Goal: Transaction & Acquisition: Download file/media

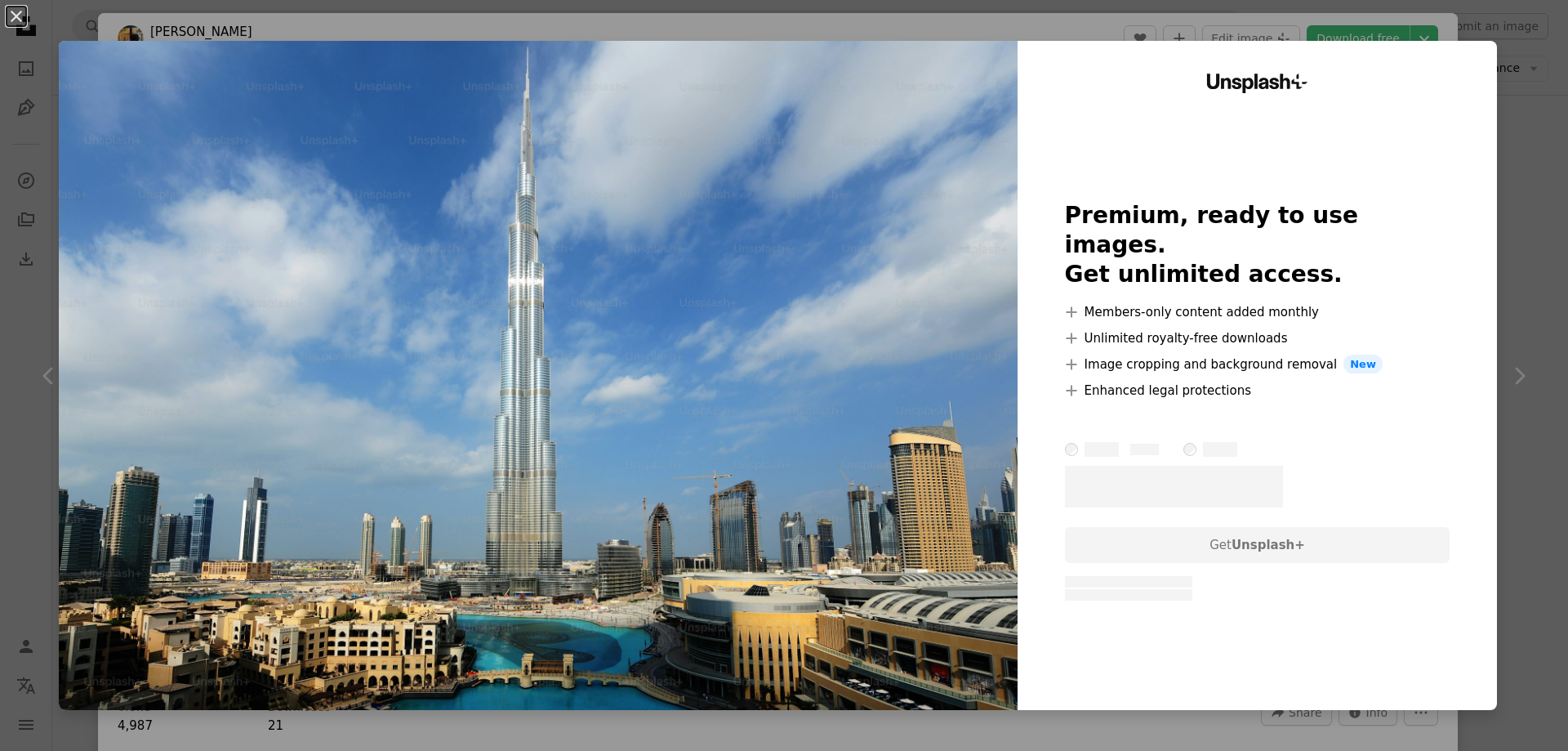
scroll to position [1797, 0]
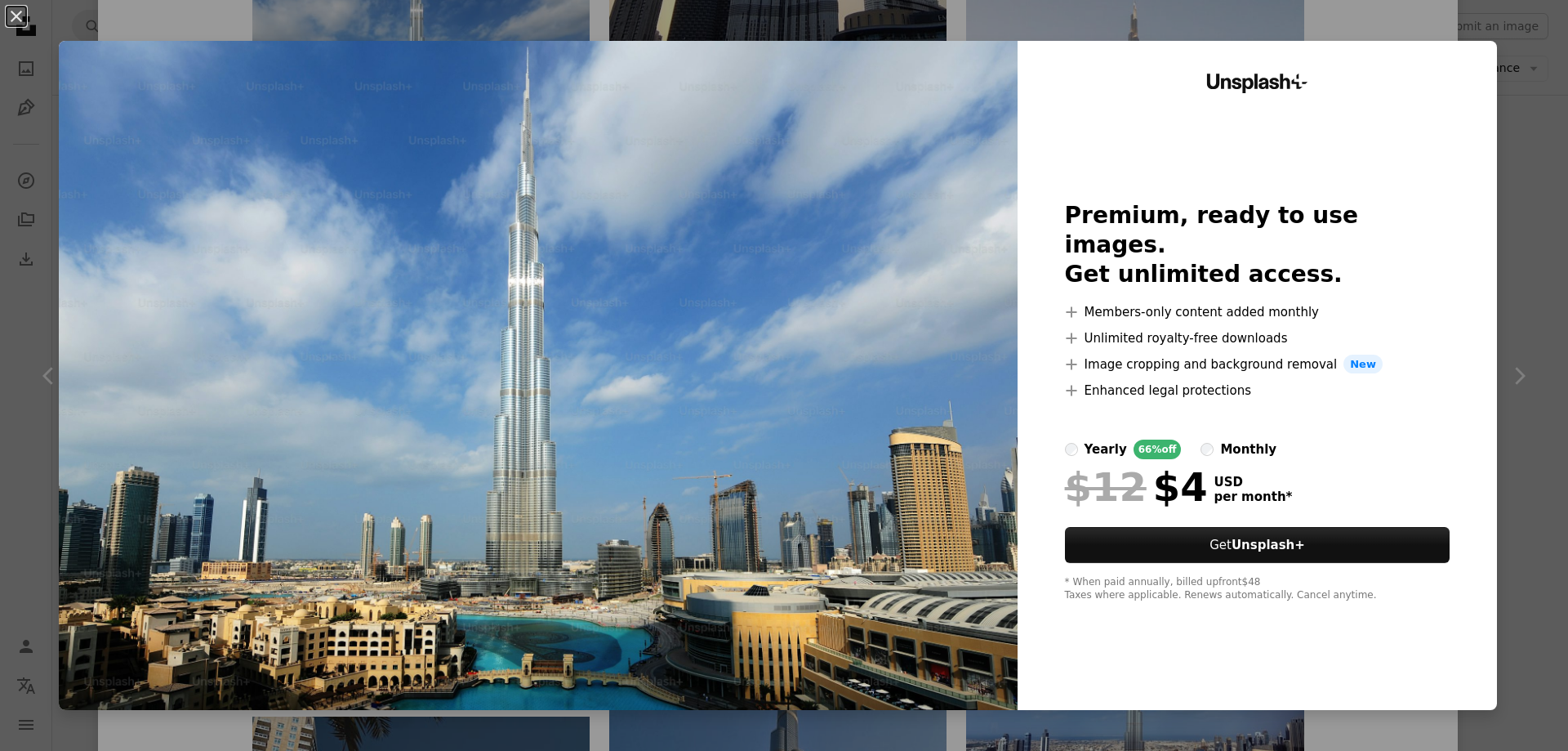
click at [1498, 52] on div "An X shape Unsplash+ Premium, ready to use images. Get unlimited access. A plus…" at bounding box center [784, 376] width 1568 height 751
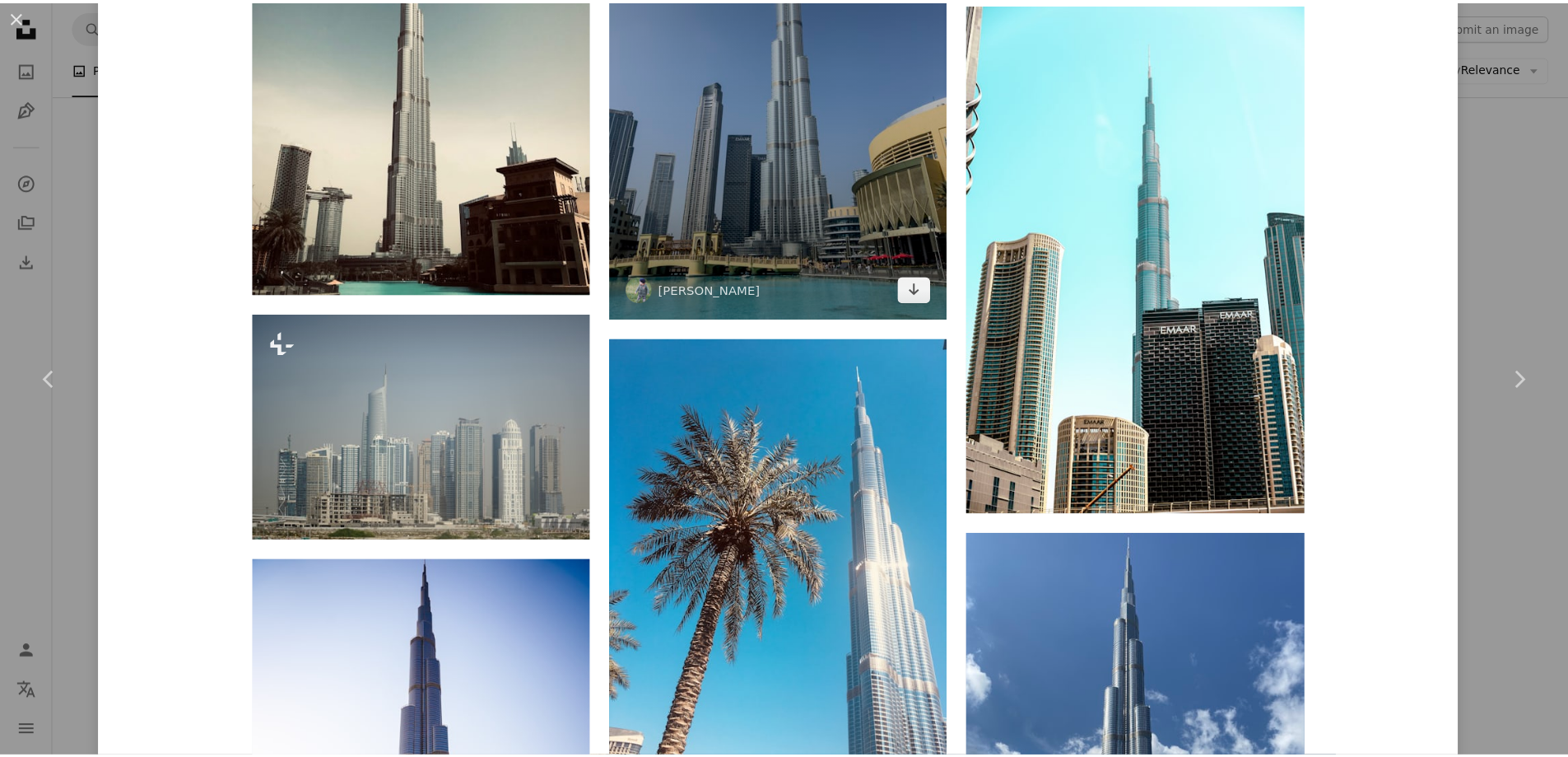
scroll to position [4529, 0]
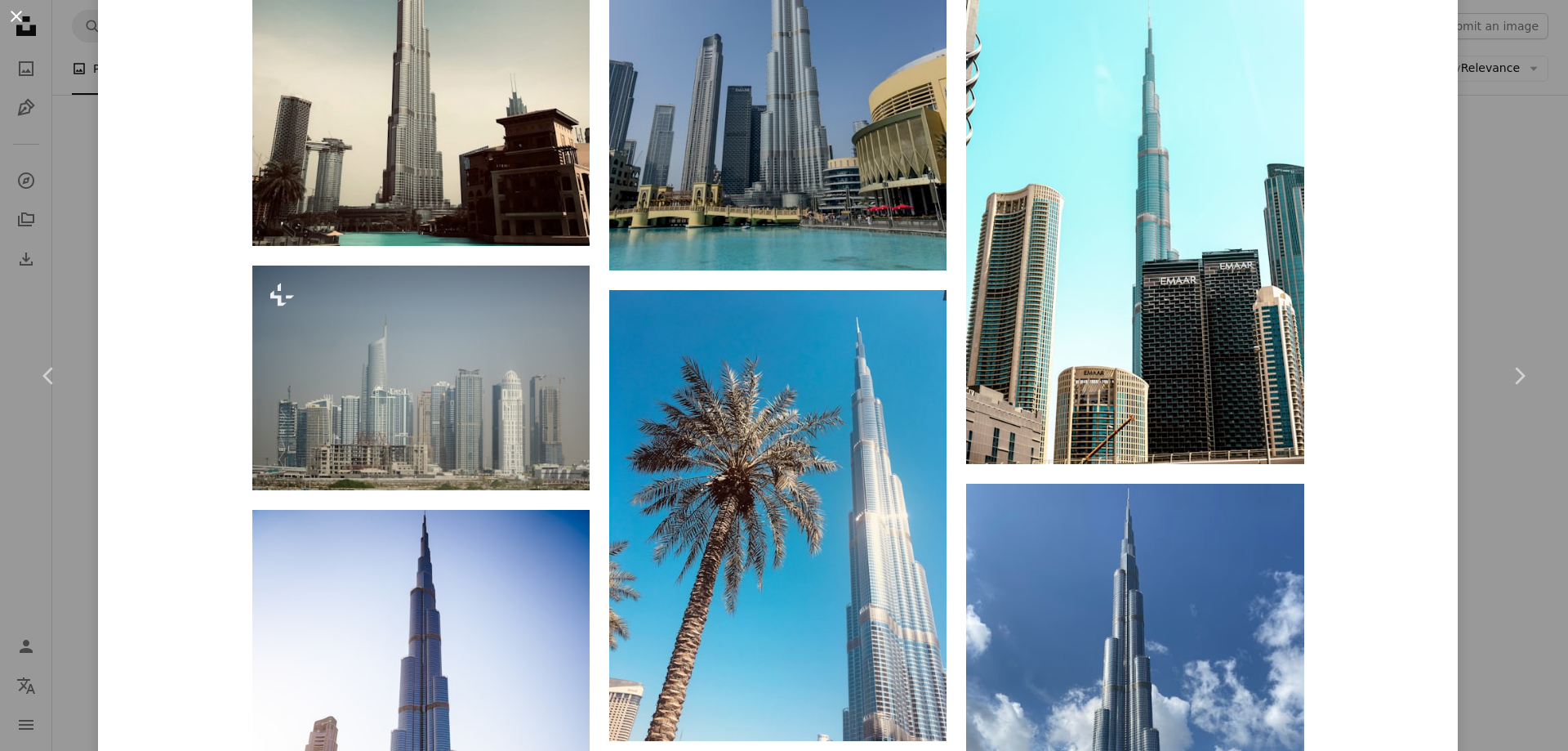
click at [20, 19] on button "An X shape" at bounding box center [16, 16] width 20 height 20
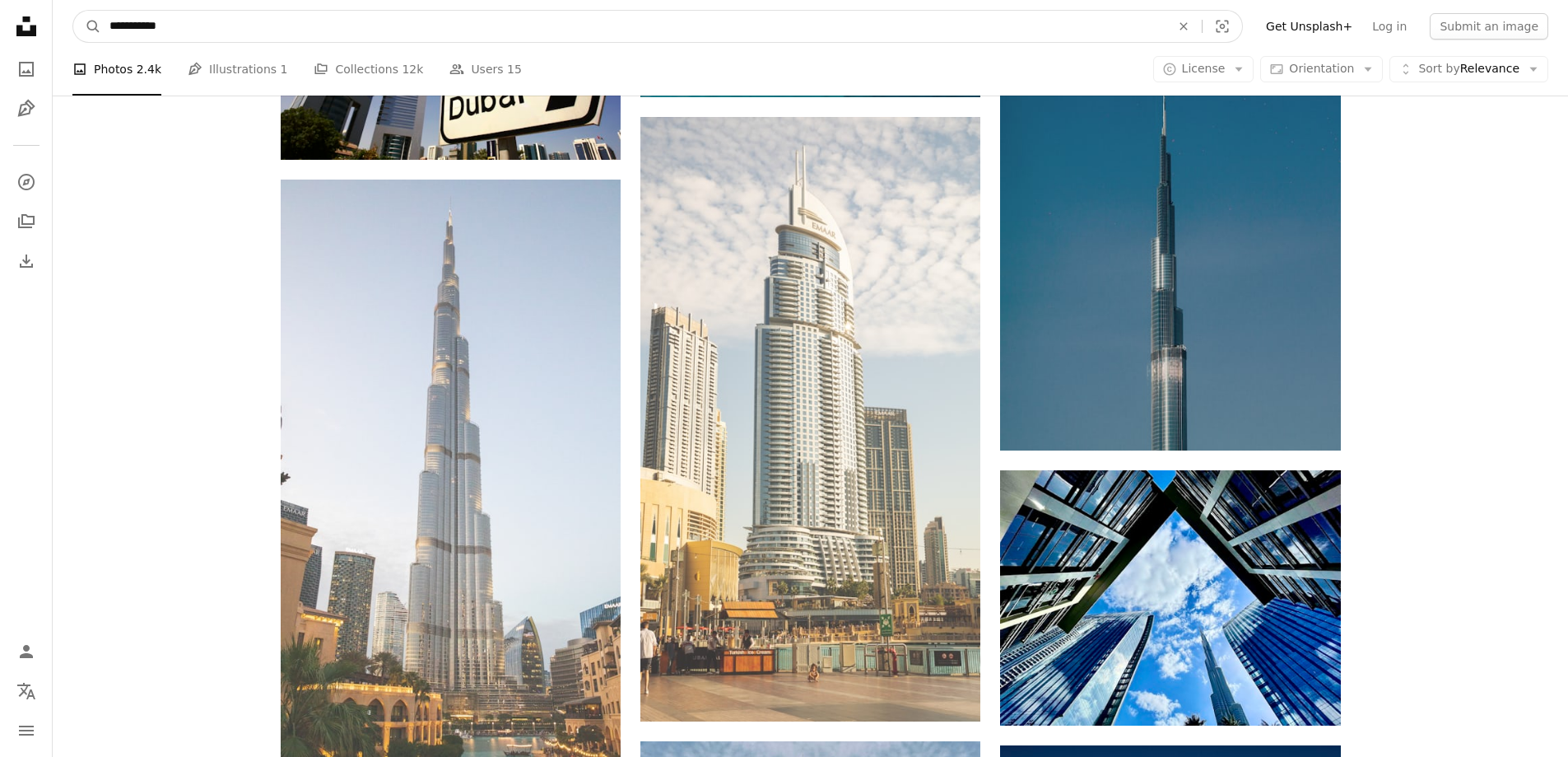
click at [214, 32] on input "**********" at bounding box center [633, 26] width 1064 height 31
type input "*****"
click at [73, 11] on button "A magnifying glass" at bounding box center [87, 26] width 28 height 31
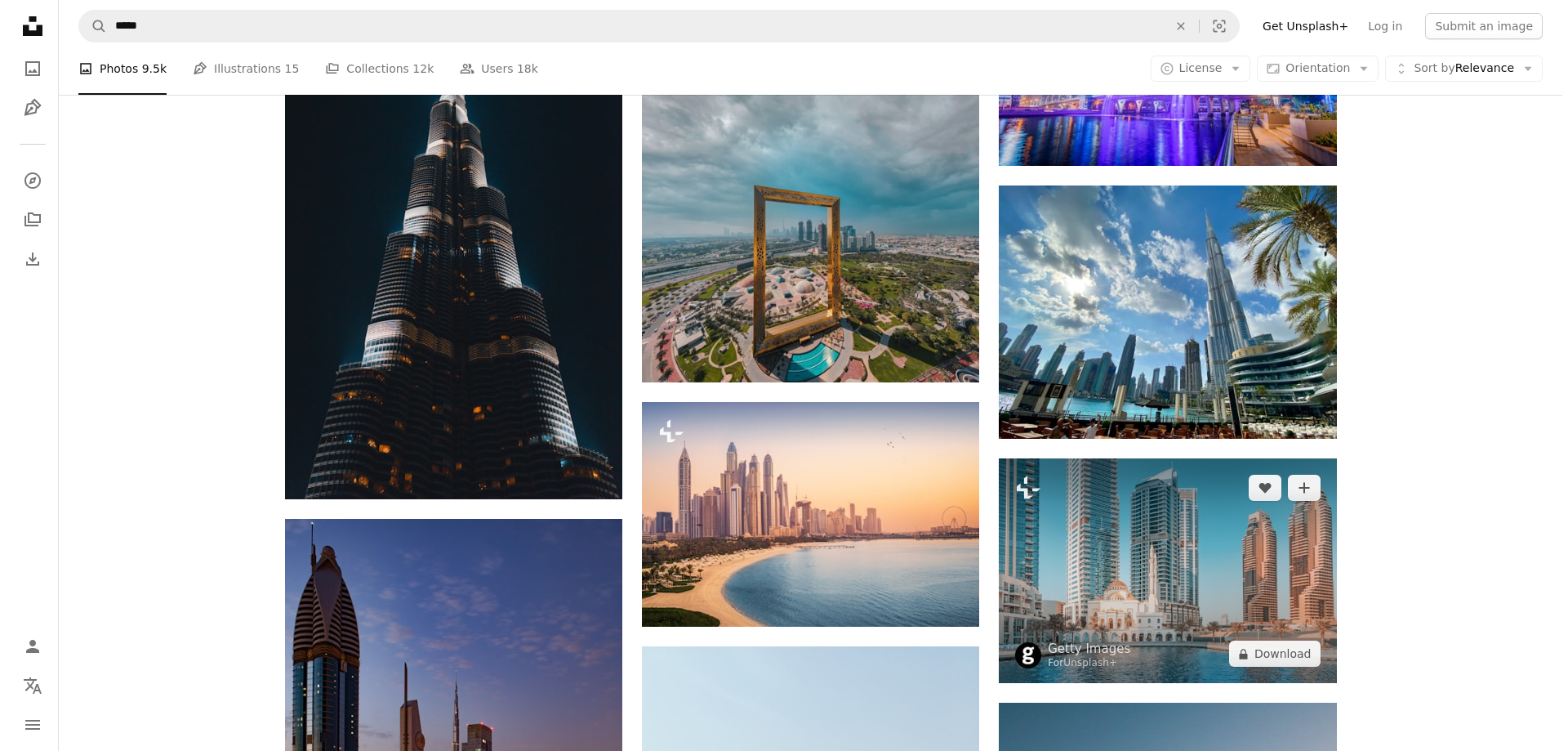
scroll to position [1797, 0]
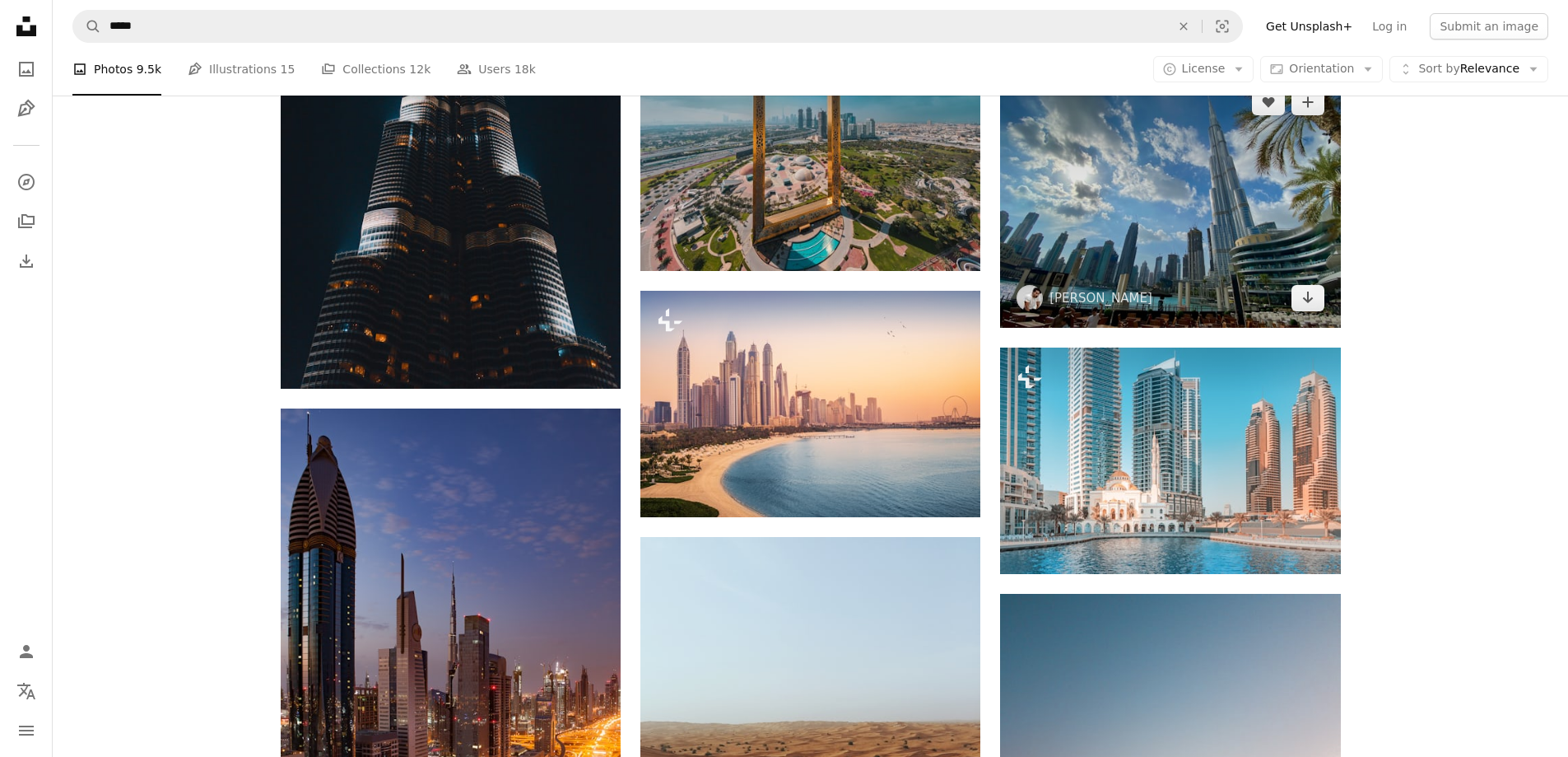
click at [1151, 245] on img at bounding box center [1170, 200] width 340 height 255
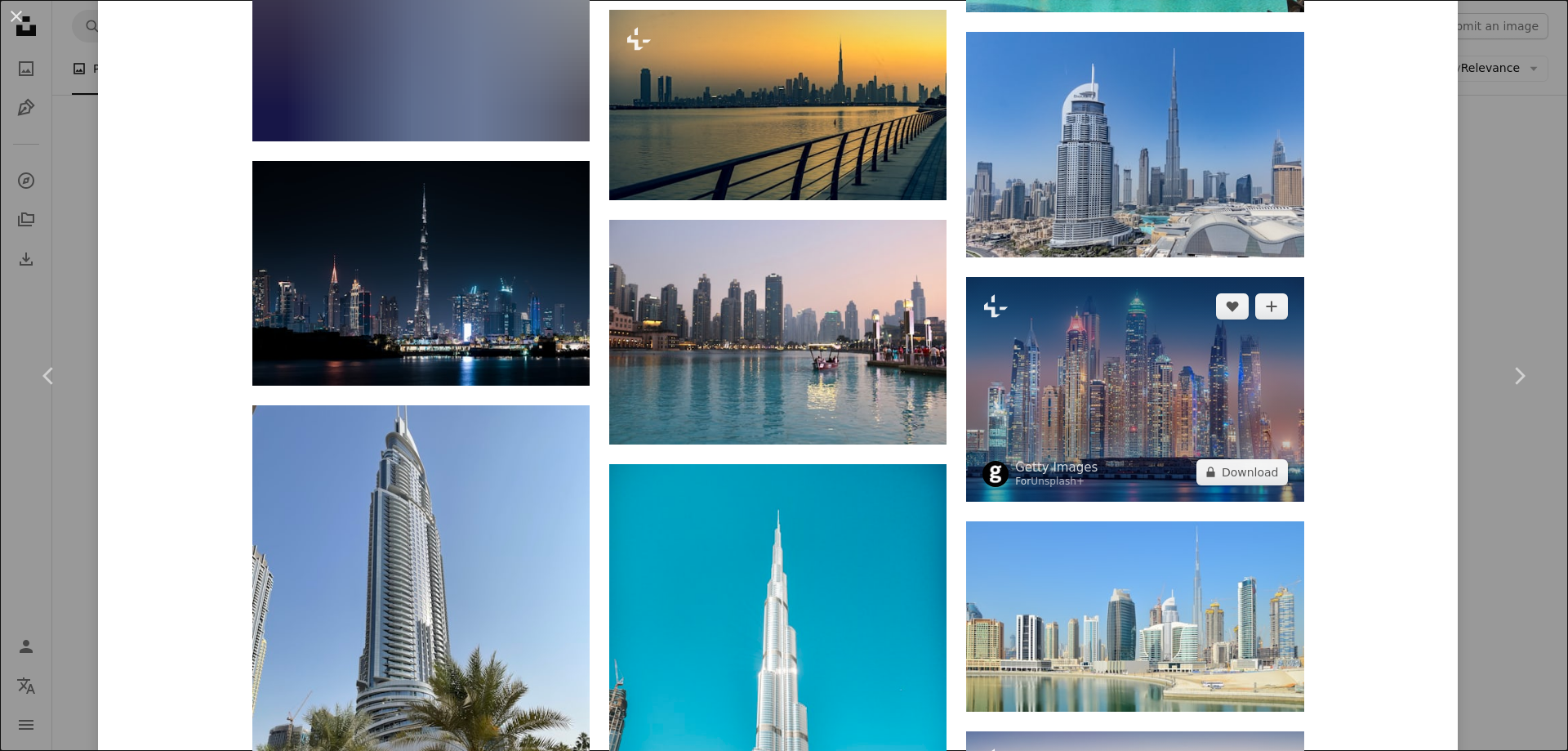
scroll to position [4810, 0]
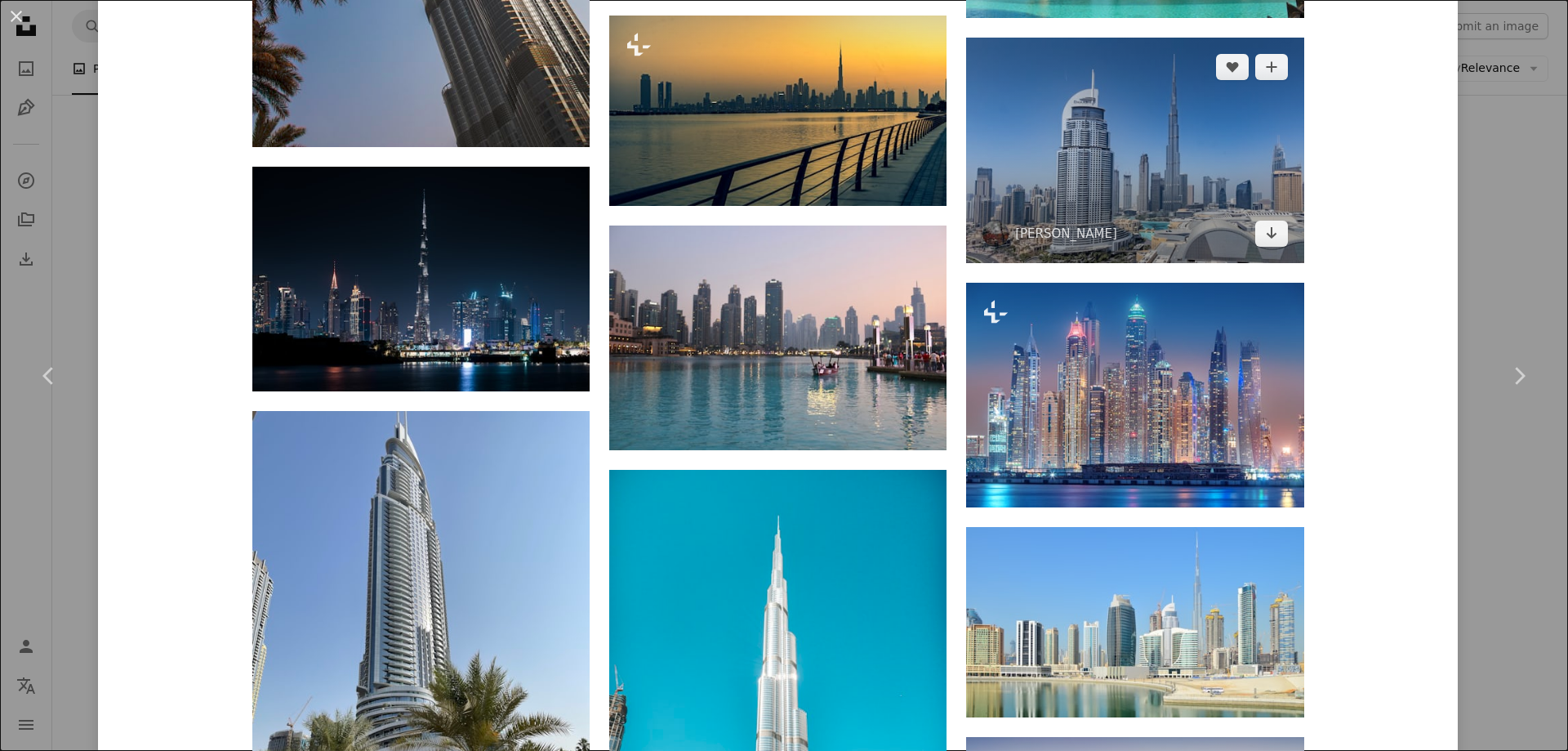
click at [1131, 182] on img at bounding box center [1134, 149] width 337 height 225
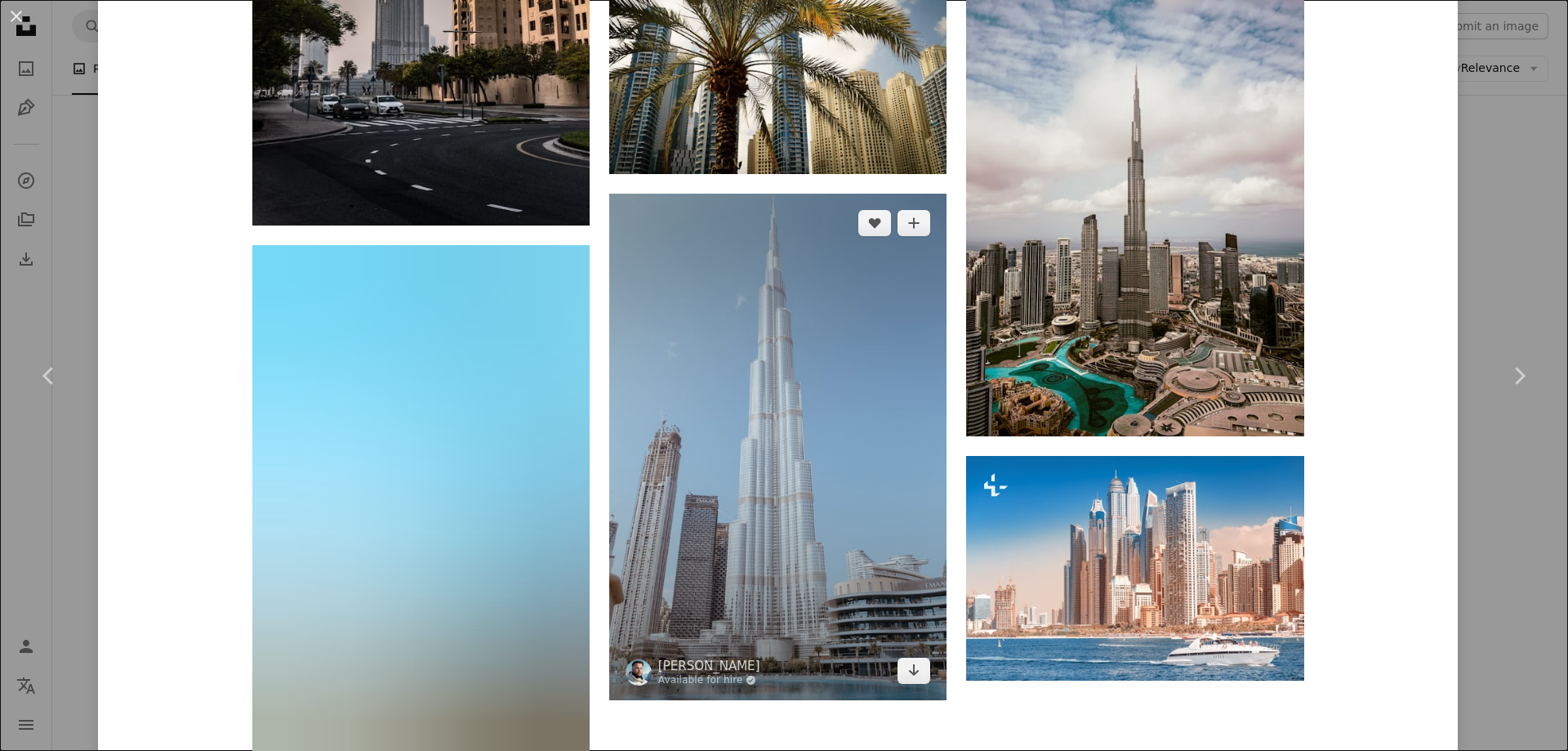
scroll to position [9800, 0]
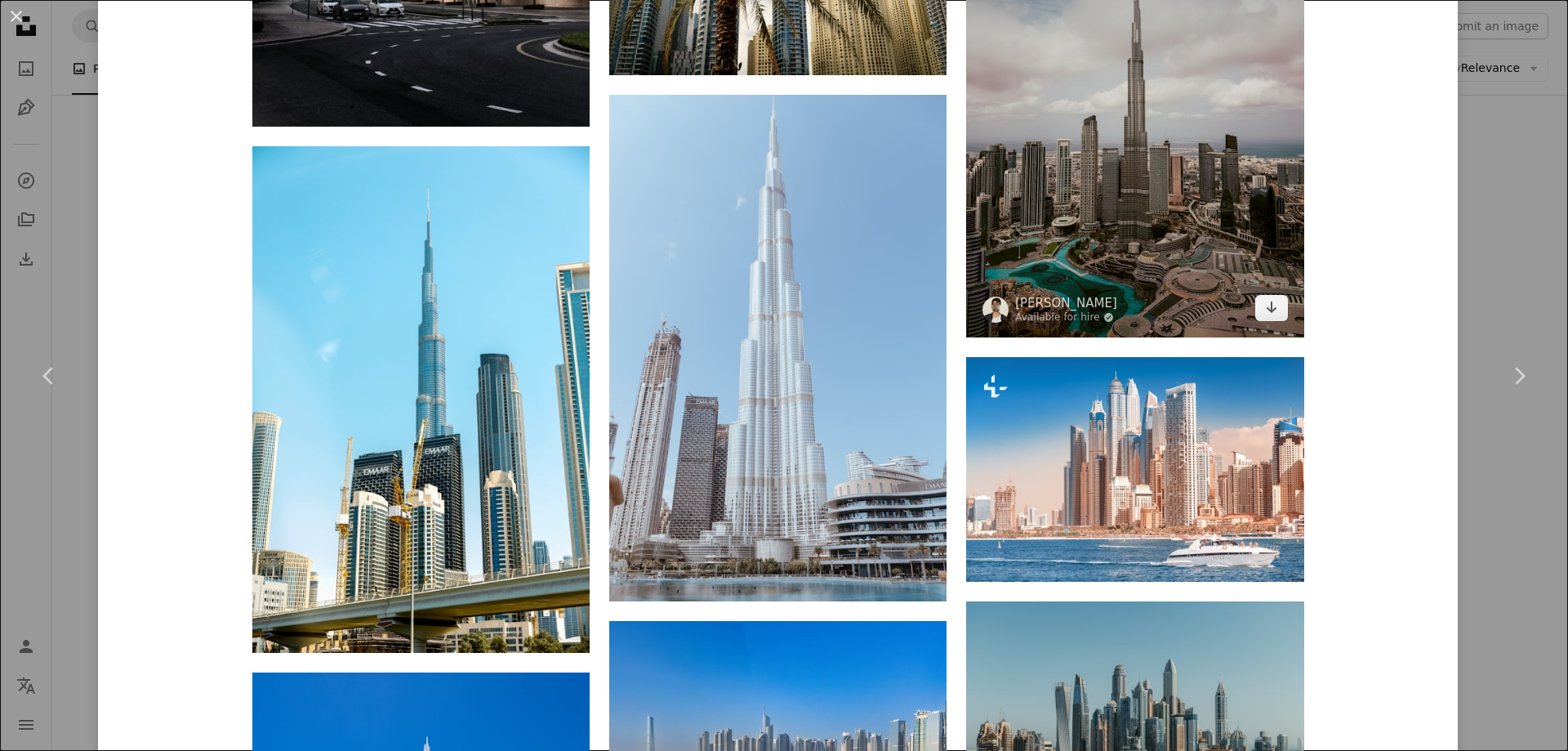
click at [1202, 211] on img at bounding box center [1134, 111] width 337 height 450
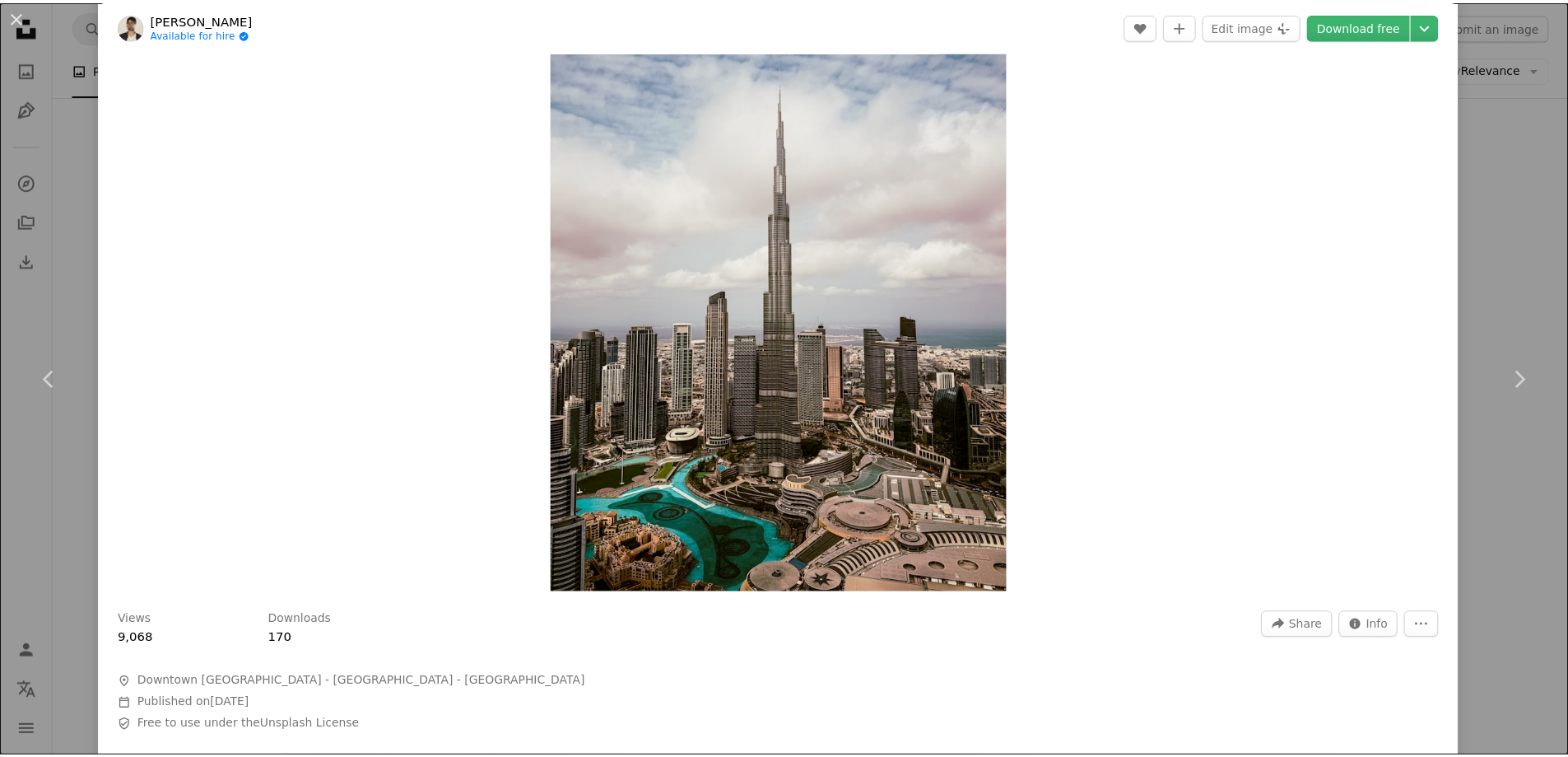
scroll to position [81, 0]
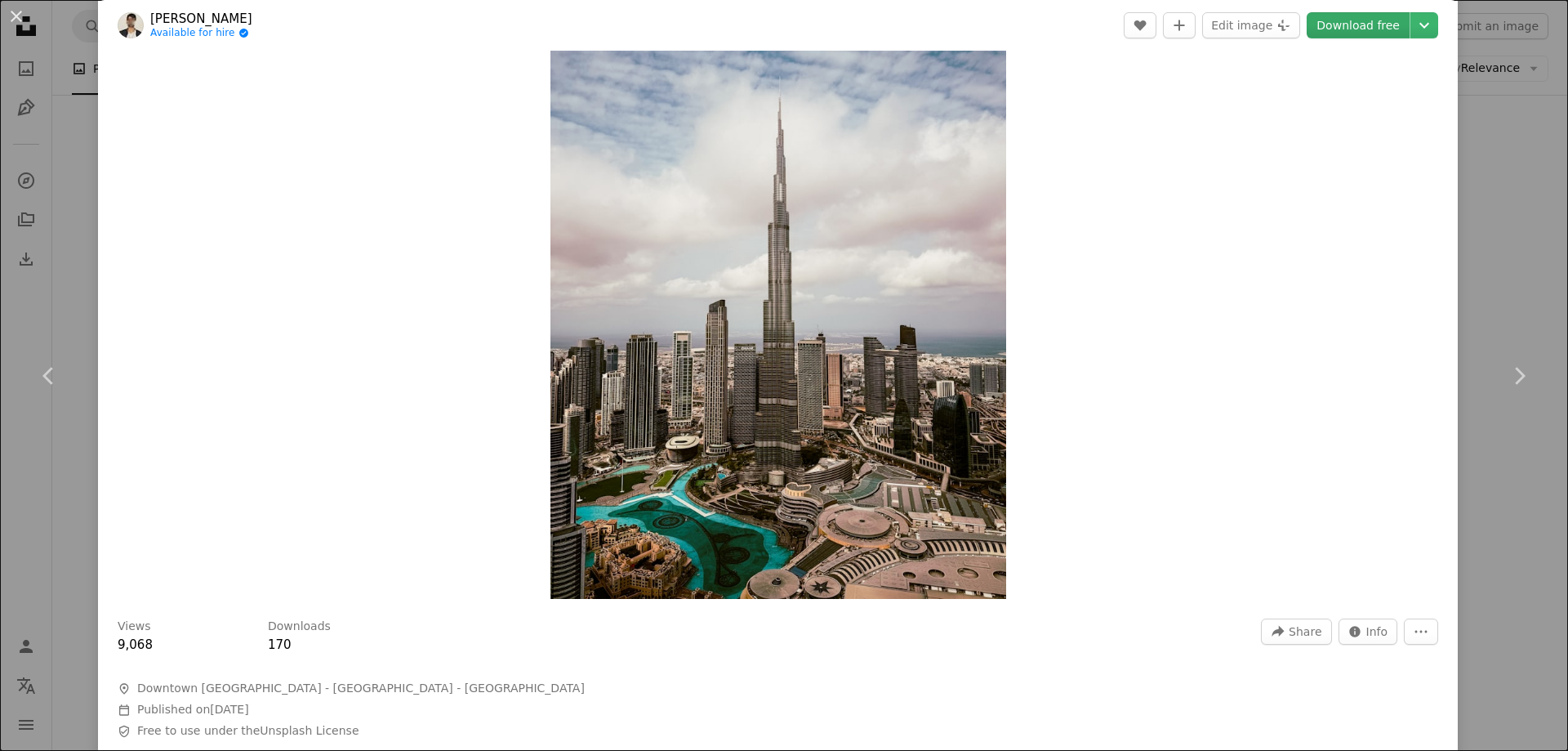
click at [1358, 21] on link "Download free" at bounding box center [1358, 25] width 103 height 26
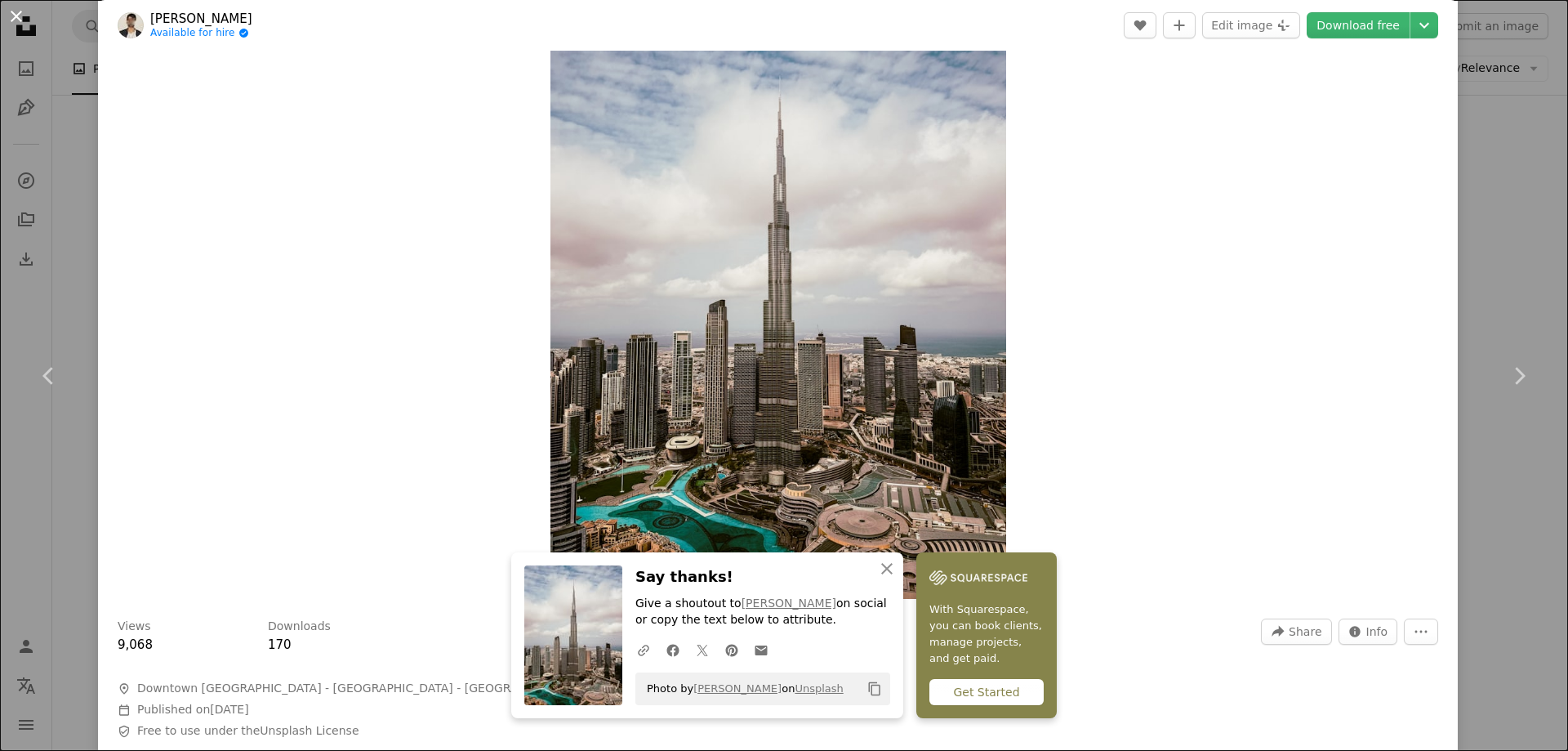
click at [15, 18] on button "An X shape" at bounding box center [16, 16] width 20 height 20
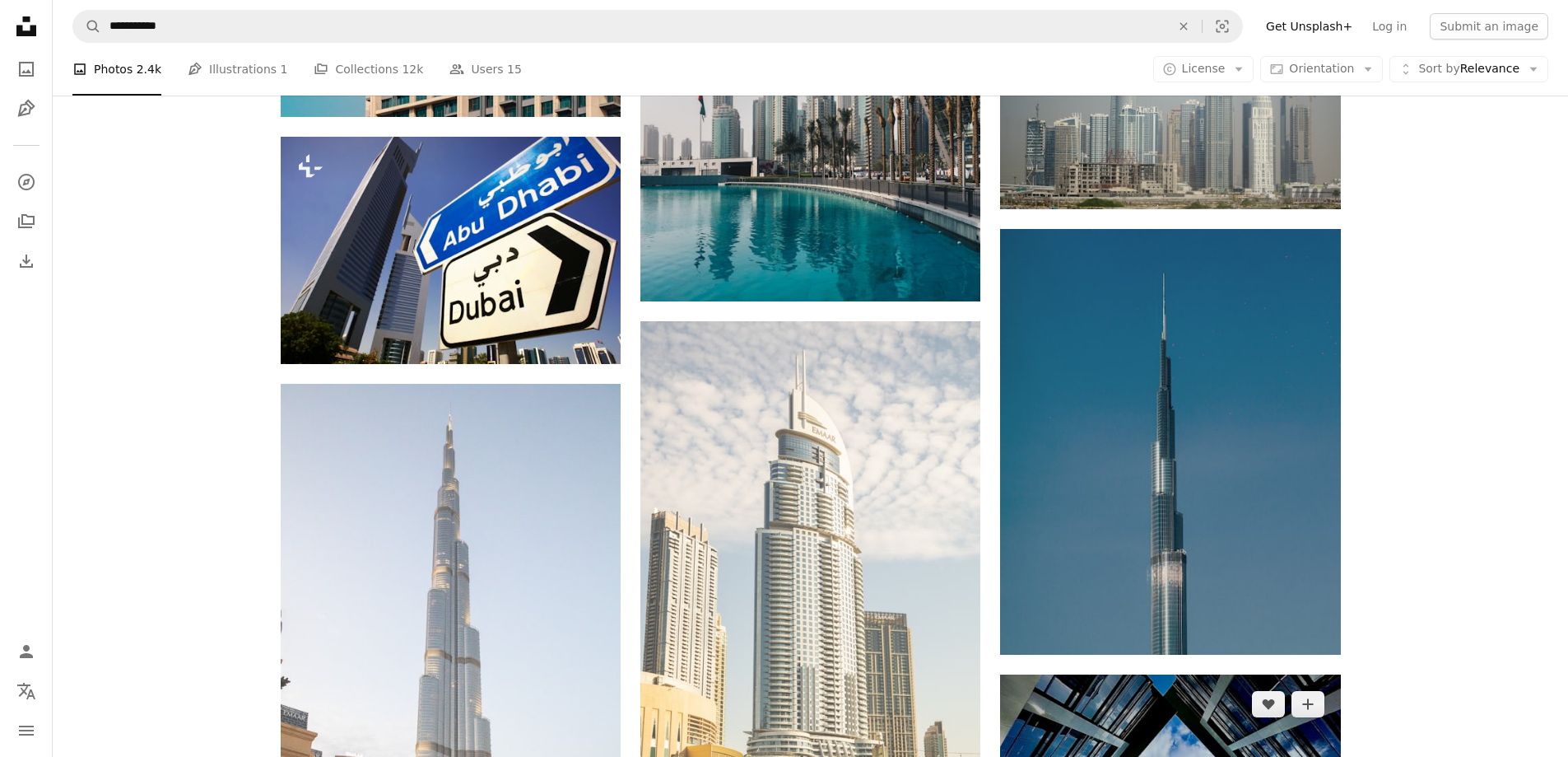
scroll to position [1729, 0]
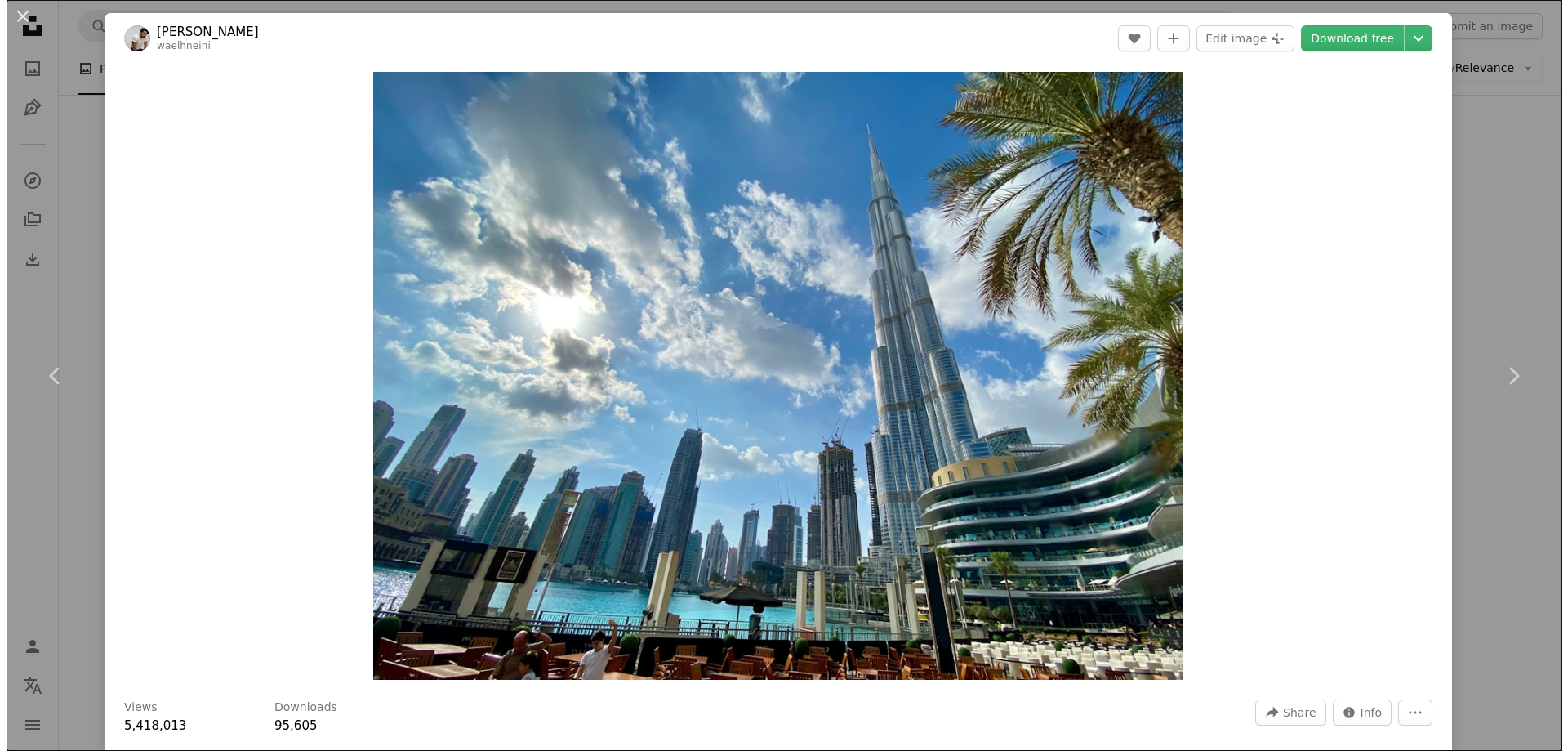
scroll to position [1797, 0]
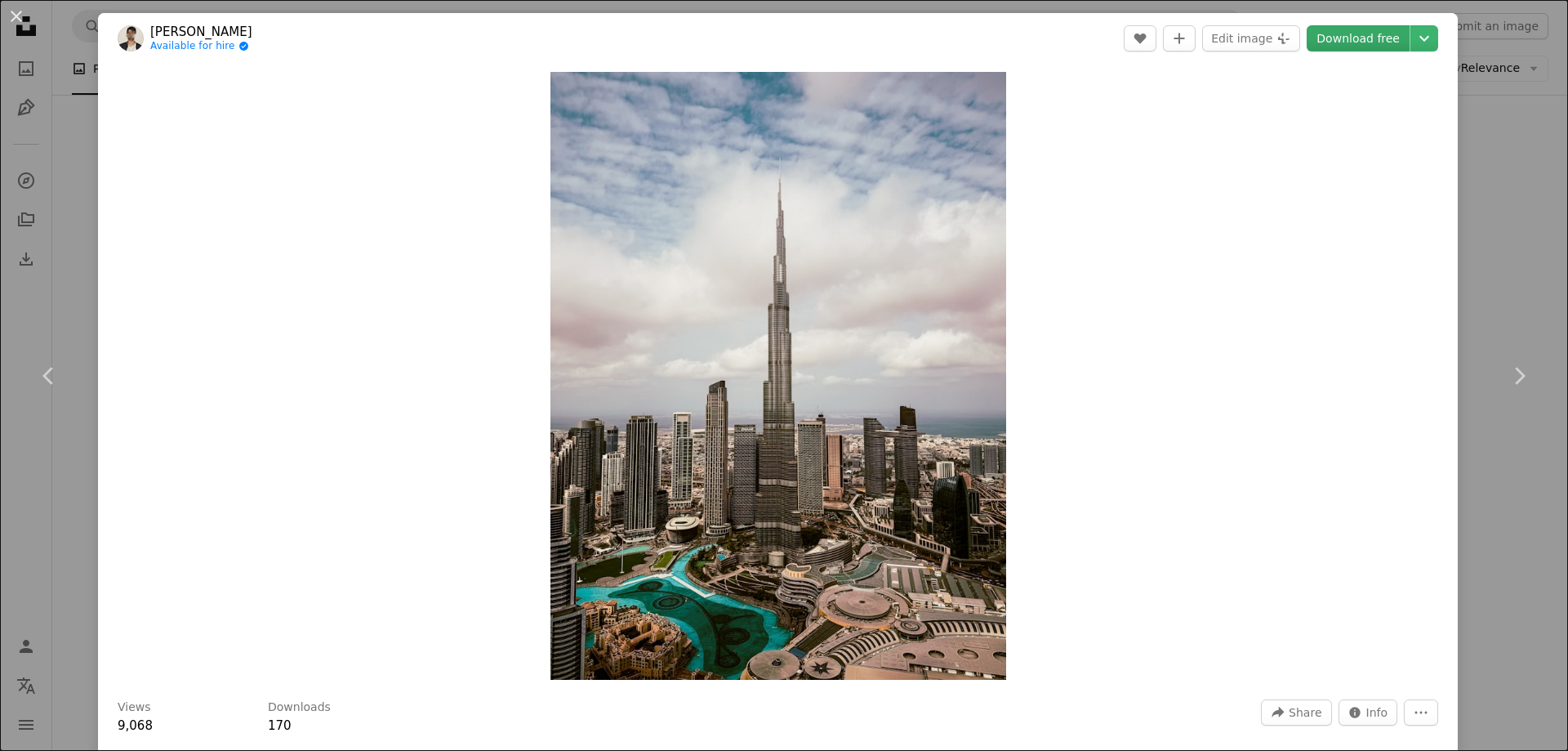
click at [1317, 31] on link "Download free" at bounding box center [1358, 38] width 103 height 26
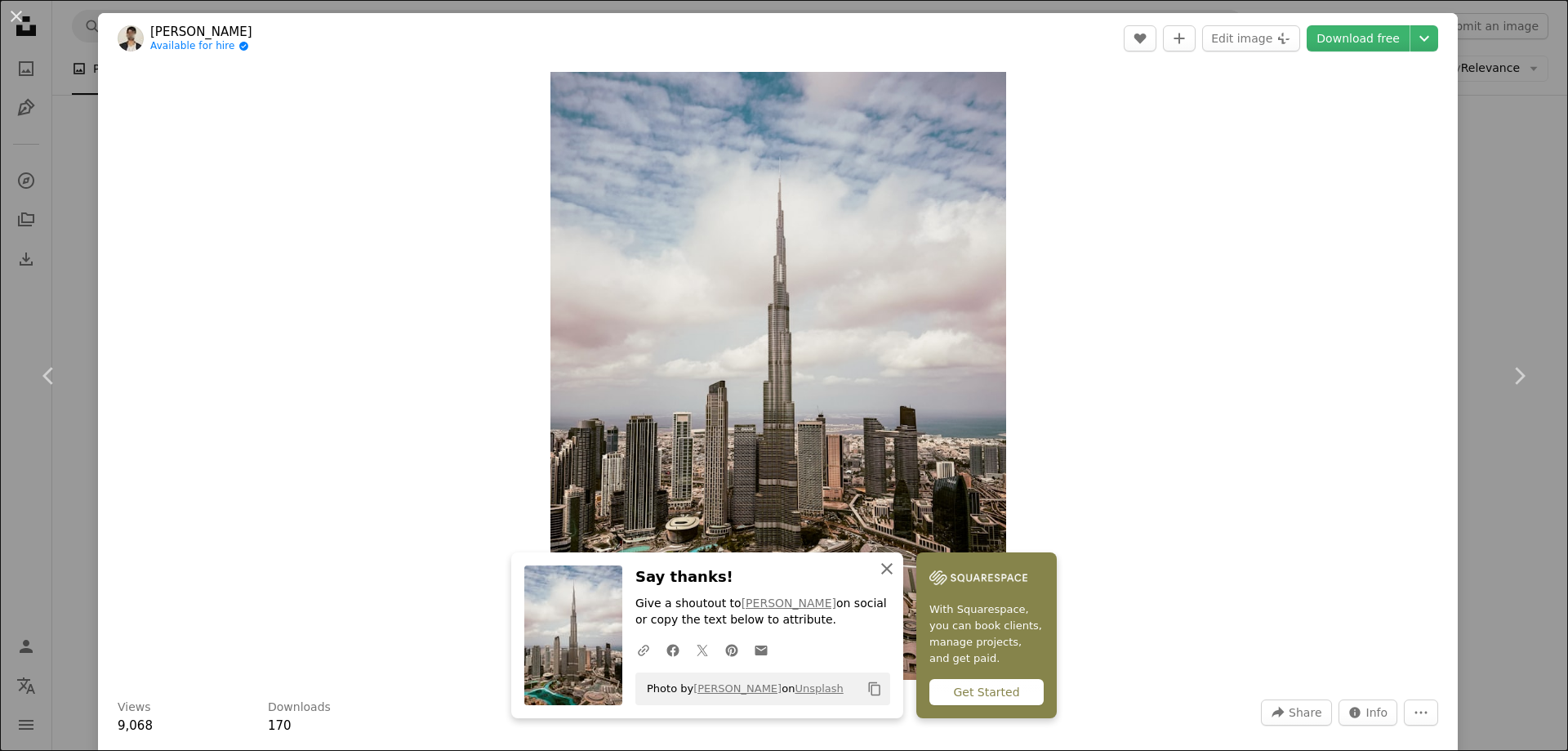
click at [881, 573] on icon "button" at bounding box center [886, 568] width 12 height 12
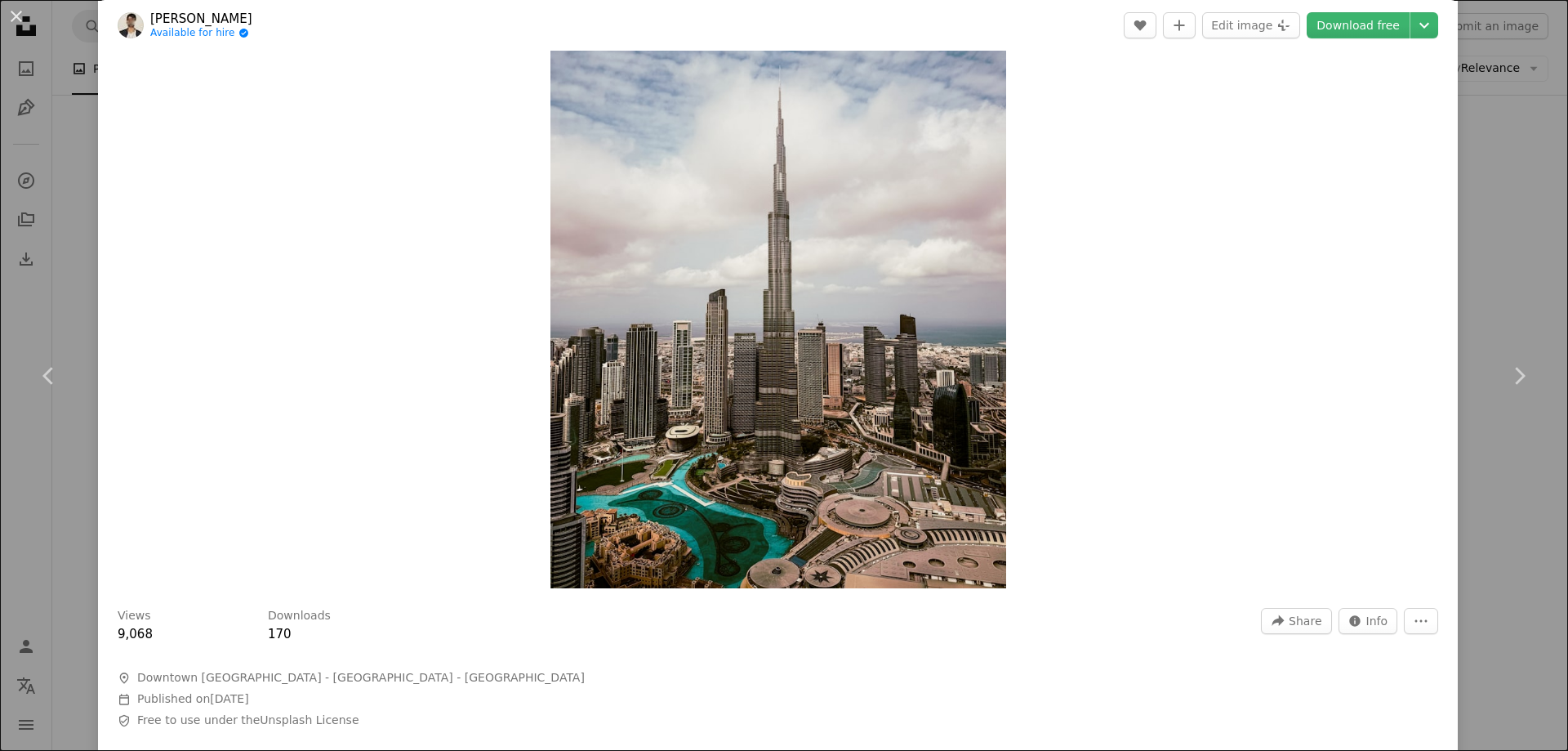
scroll to position [82, 0]
